Goal: Task Accomplishment & Management: Manage account settings

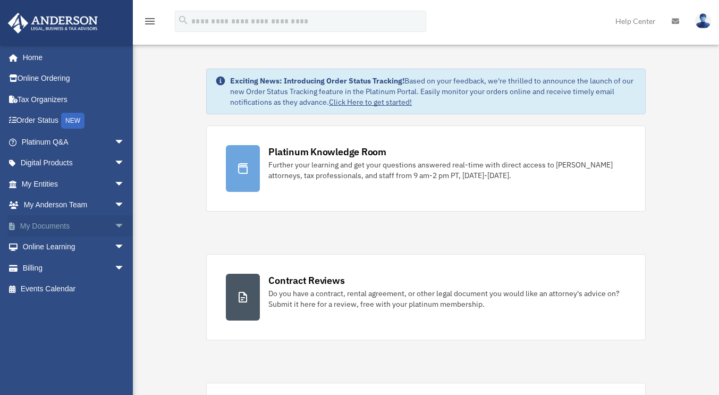
click at [49, 220] on link "My Documents arrow_drop_down" at bounding box center [73, 225] width 133 height 21
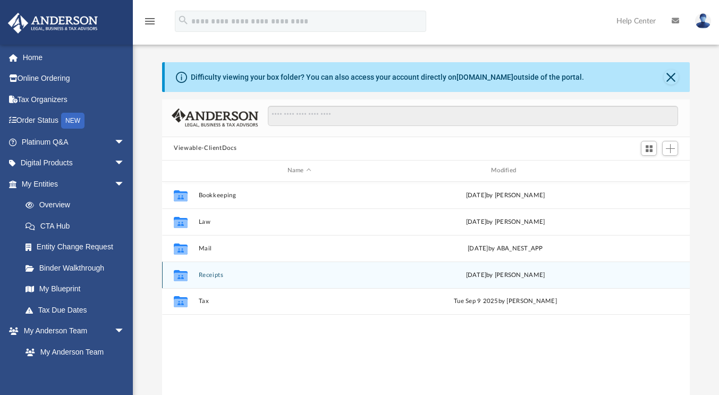
scroll to position [233, 519]
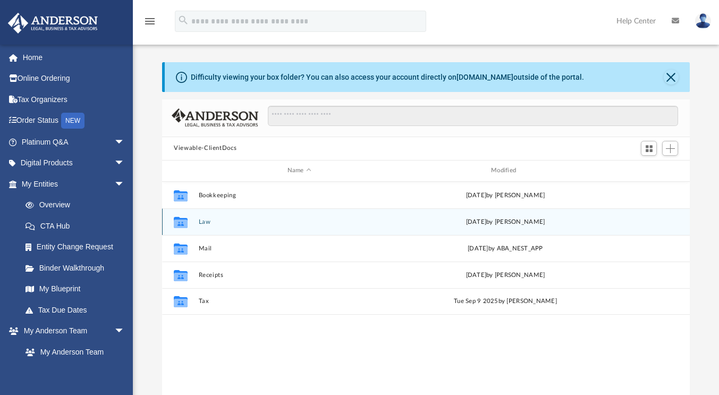
click at [210, 220] on button "Law" at bounding box center [299, 221] width 201 height 7
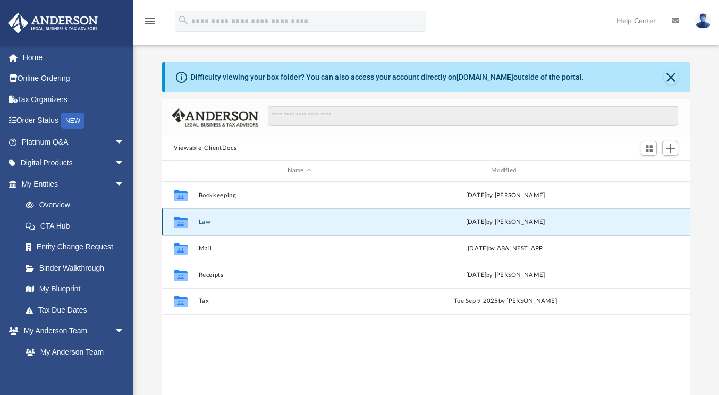
click at [210, 220] on button "Law" at bounding box center [299, 221] width 201 height 7
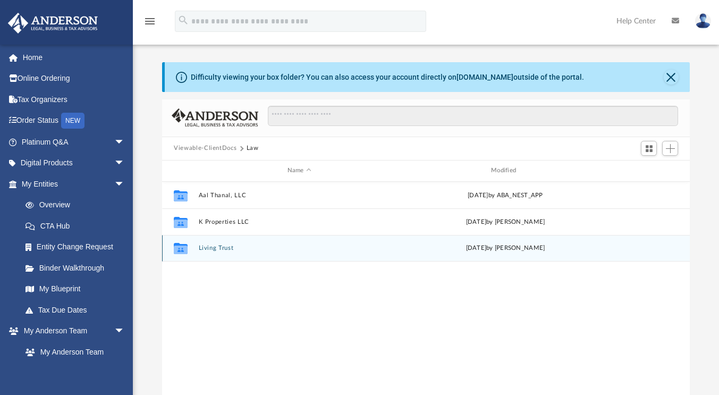
click at [212, 245] on button "Living Trust" at bounding box center [299, 247] width 201 height 7
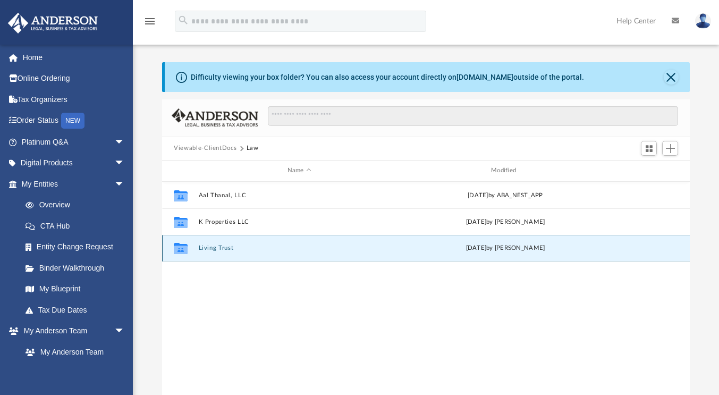
click at [212, 245] on button "Living Trust" at bounding box center [299, 247] width 201 height 7
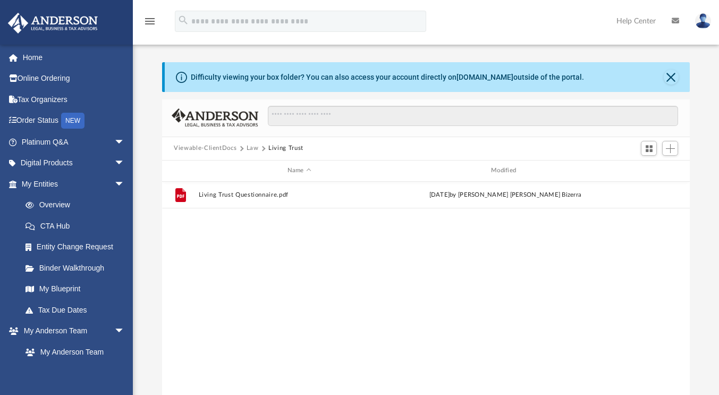
click at [327, 270] on div "File Living Trust Questionnaire.pdf [DATE] by [PERSON_NAME] [PERSON_NAME] Bizer…" at bounding box center [425, 292] width 527 height 220
drag, startPoint x: 271, startPoint y: 250, endPoint x: 185, endPoint y: 322, distance: 112.4
click at [183, 322] on div "File Living Trust Questionnaire.pdf [DATE] by [PERSON_NAME] [PERSON_NAME] Bizer…" at bounding box center [425, 292] width 527 height 220
click at [666, 152] on span "Add" at bounding box center [670, 148] width 9 height 9
click at [644, 188] on li "New Folder" at bounding box center [655, 186] width 34 height 11
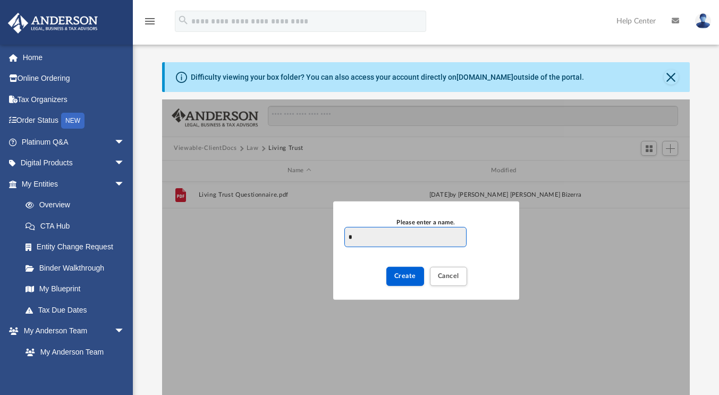
click at [372, 242] on input "*" at bounding box center [405, 237] width 122 height 20
type input "**********"
click at [404, 279] on button "Create" at bounding box center [405, 276] width 38 height 19
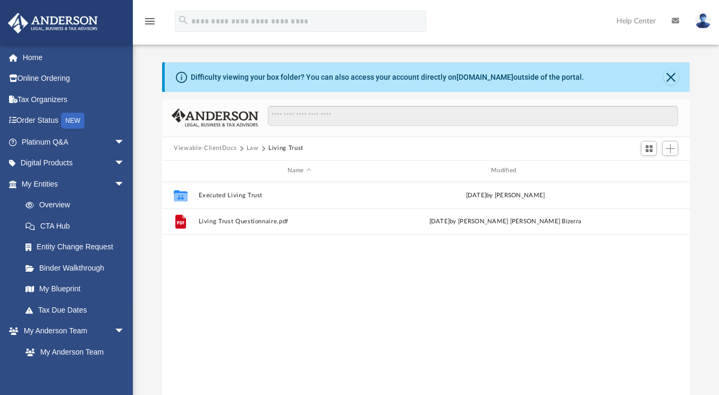
click at [324, 311] on div "Collaborated Folder Executed Living Trust [DATE] by [PERSON_NAME] File Living T…" at bounding box center [425, 292] width 527 height 220
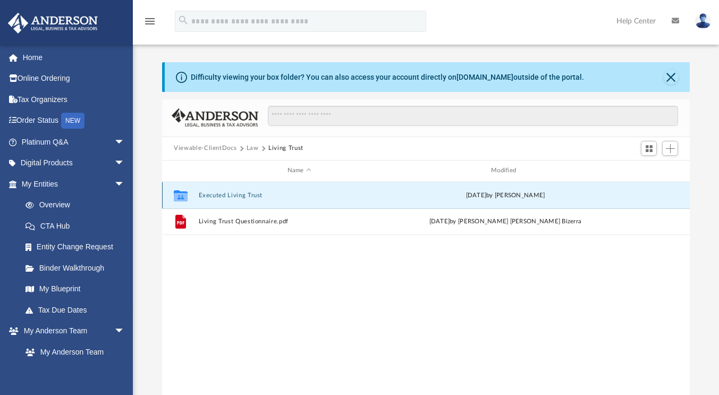
click at [243, 194] on button "Executed Living Trust" at bounding box center [299, 195] width 201 height 7
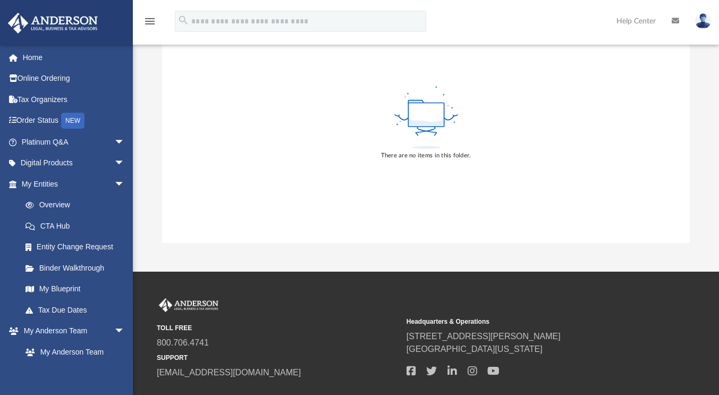
scroll to position [0, 0]
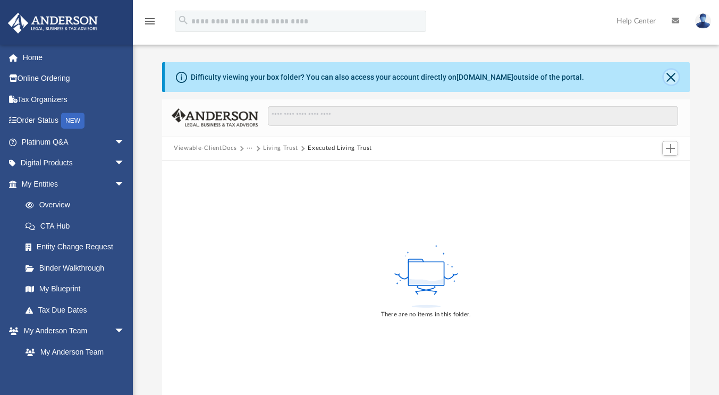
click at [668, 77] on button "Close" at bounding box center [670, 77] width 15 height 15
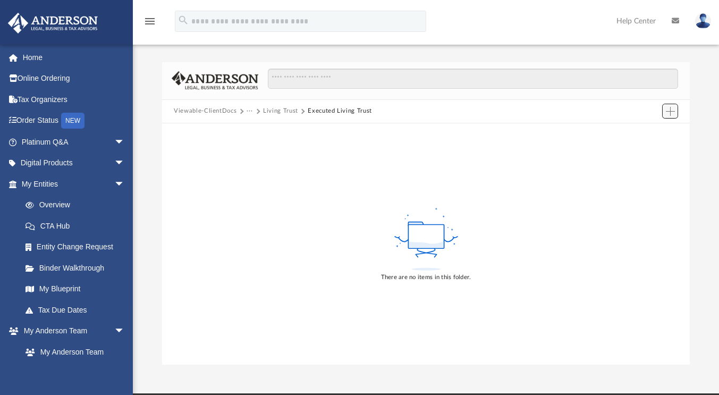
click at [669, 112] on span "Add" at bounding box center [670, 111] width 9 height 9
click at [653, 132] on li "Upload" at bounding box center [655, 131] width 34 height 11
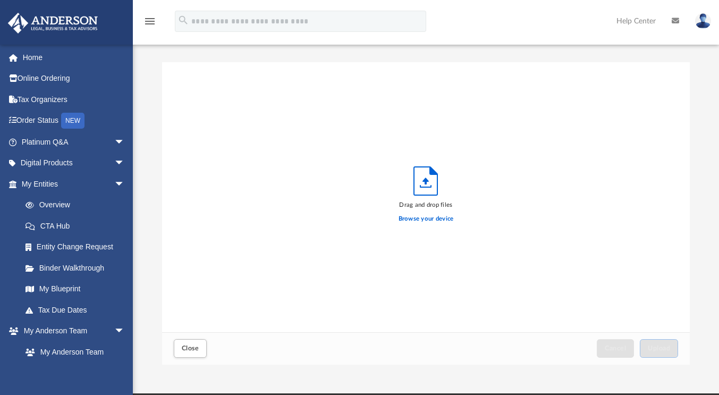
scroll to position [261, 519]
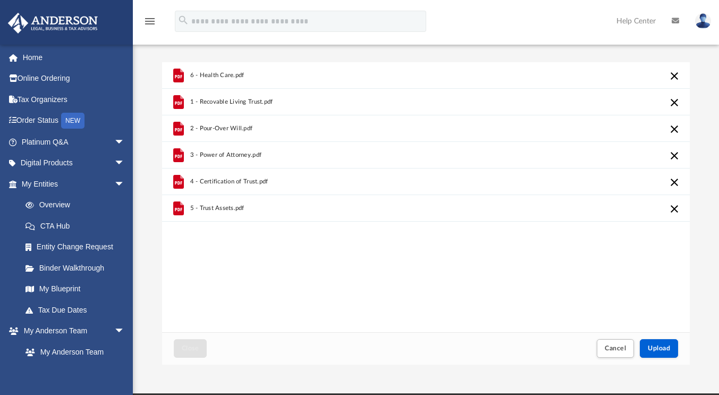
drag, startPoint x: 243, startPoint y: 71, endPoint x: 254, endPoint y: 71, distance: 11.7
click at [254, 71] on div "6 - Health Care.pdf" at bounding box center [301, 75] width 223 height 23
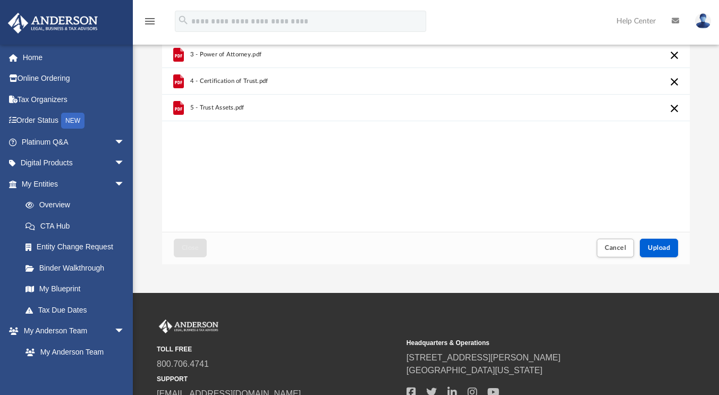
scroll to position [106, 0]
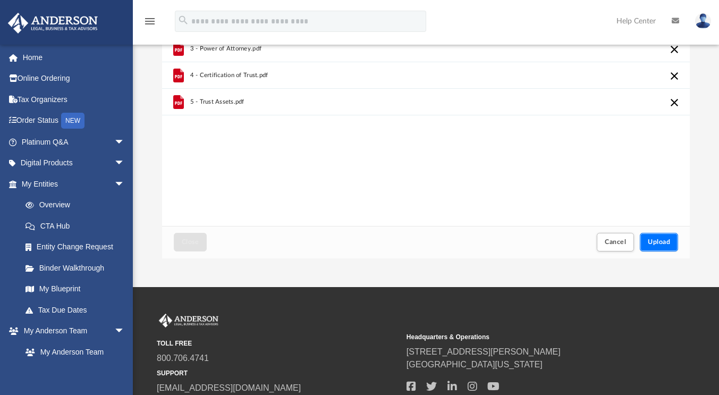
click at [651, 239] on span "Upload" at bounding box center [659, 242] width 22 height 6
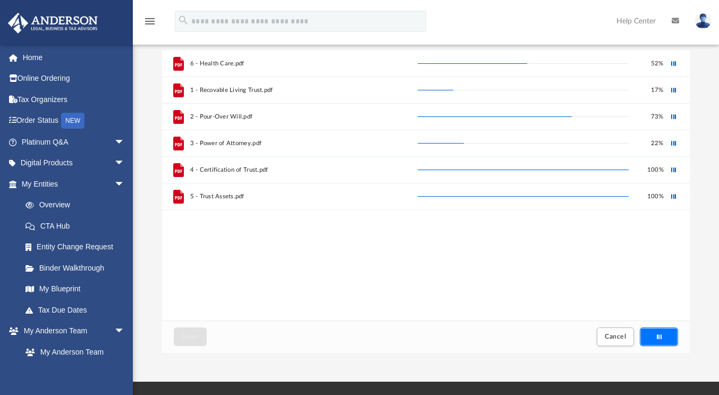
scroll to position [0, 0]
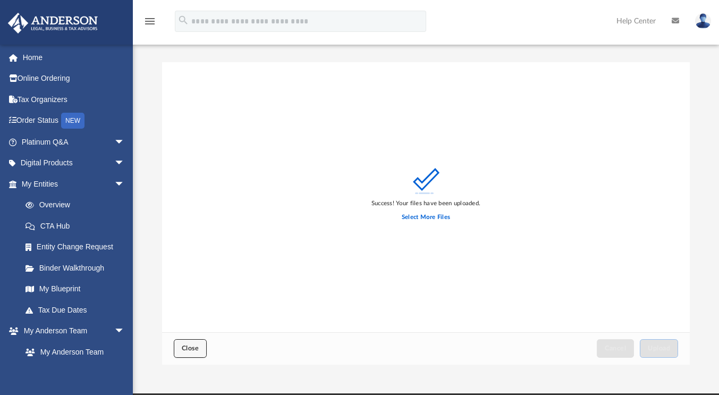
click at [178, 346] on button "Close" at bounding box center [190, 348] width 33 height 19
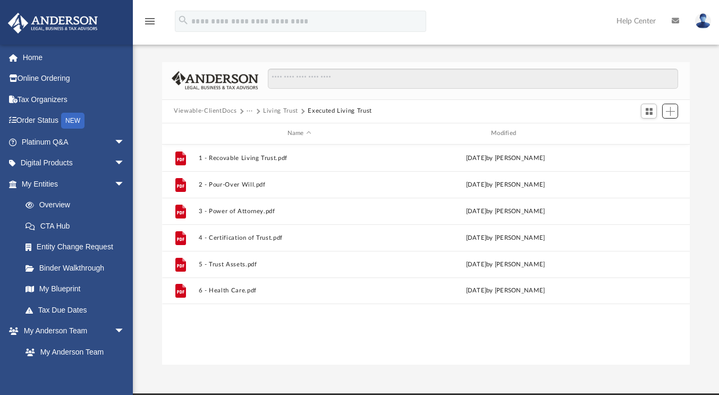
scroll to position [233, 519]
click at [276, 110] on button "Living Trust" at bounding box center [280, 111] width 35 height 10
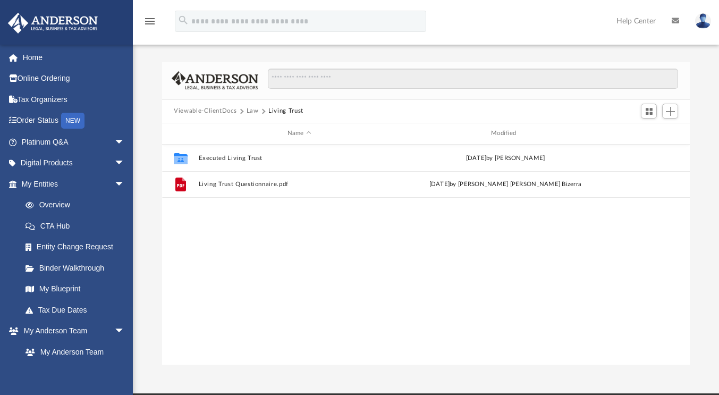
click at [250, 111] on button "Law" at bounding box center [252, 111] width 12 height 10
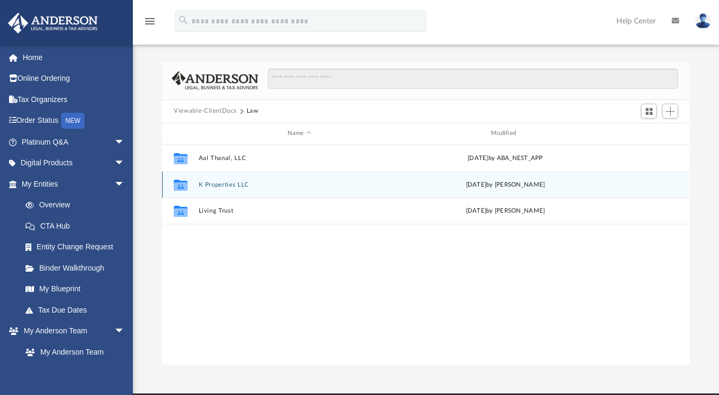
click at [227, 183] on button "K Properties LLC" at bounding box center [299, 184] width 201 height 7
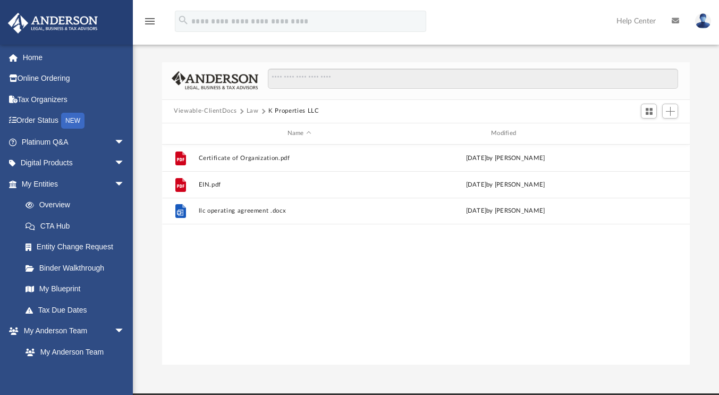
click at [248, 109] on button "Law" at bounding box center [252, 111] width 12 height 10
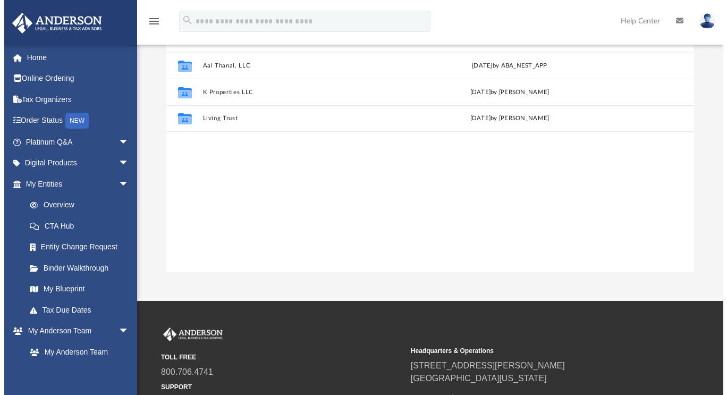
scroll to position [0, 0]
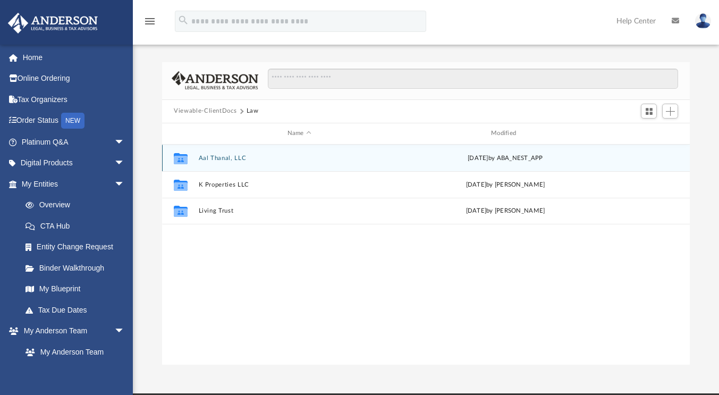
click at [261, 160] on button "Aal Thanal, LLC" at bounding box center [299, 158] width 201 height 7
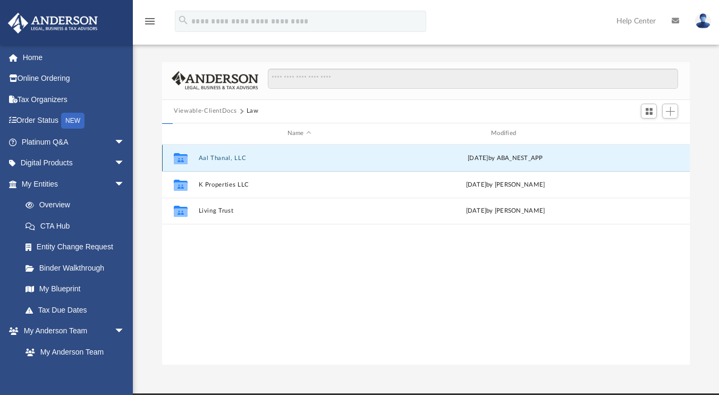
click at [261, 160] on button "Aal Thanal, LLC" at bounding box center [299, 158] width 201 height 7
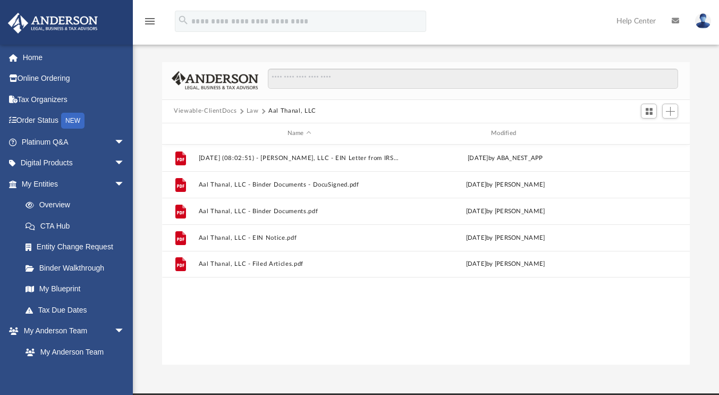
click at [251, 112] on button "Law" at bounding box center [252, 111] width 12 height 10
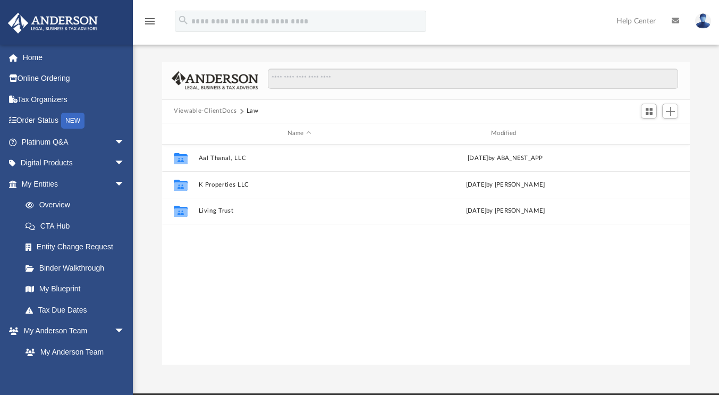
drag, startPoint x: 244, startPoint y: 292, endPoint x: 577, endPoint y: 271, distance: 333.7
click at [577, 271] on div "Collaborated Folder Aal Thanal, LLC [DATE] by ABA_NEST_APP Collaborated Folder …" at bounding box center [425, 254] width 527 height 220
click at [57, 182] on link "My Entities arrow_drop_down" at bounding box center [73, 183] width 133 height 21
click at [75, 291] on link "My Blueprint" at bounding box center [78, 288] width 126 height 21
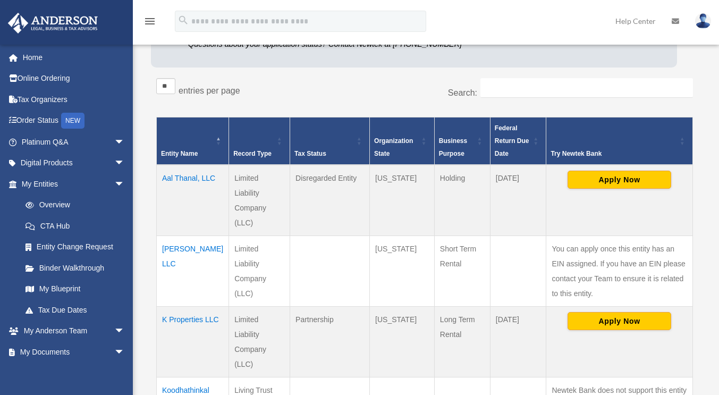
scroll to position [159, 0]
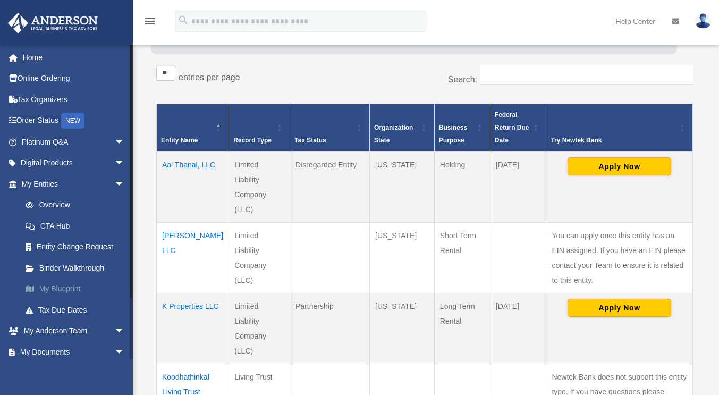
click at [64, 290] on link "My Blueprint" at bounding box center [78, 288] width 126 height 21
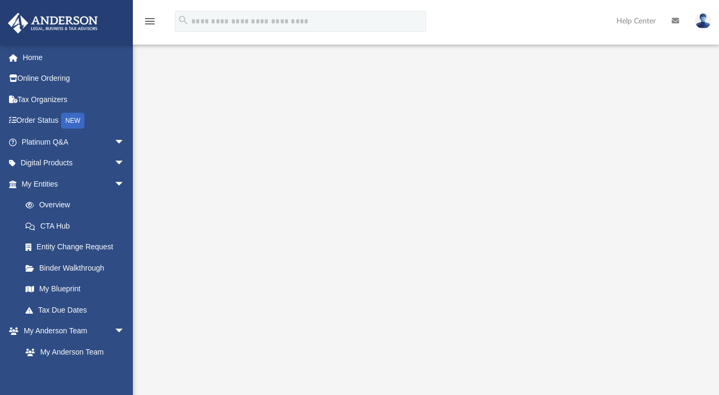
scroll to position [53, 0]
